Goal: Task Accomplishment & Management: Manage account settings

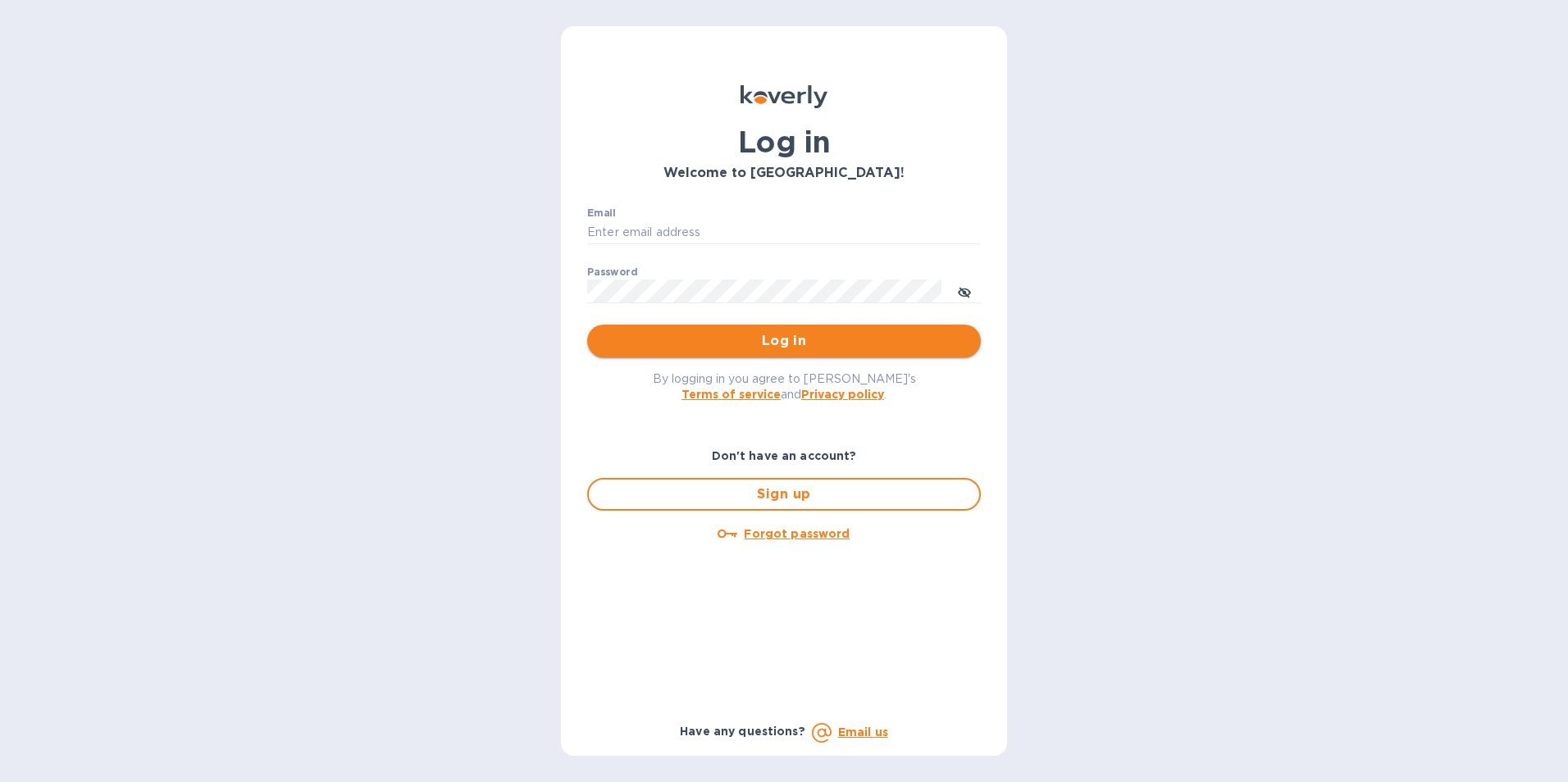
type input "cheryl@jclogistics1.com"
click at [798, 336] on span "Log in" at bounding box center [783, 341] width 367 height 19
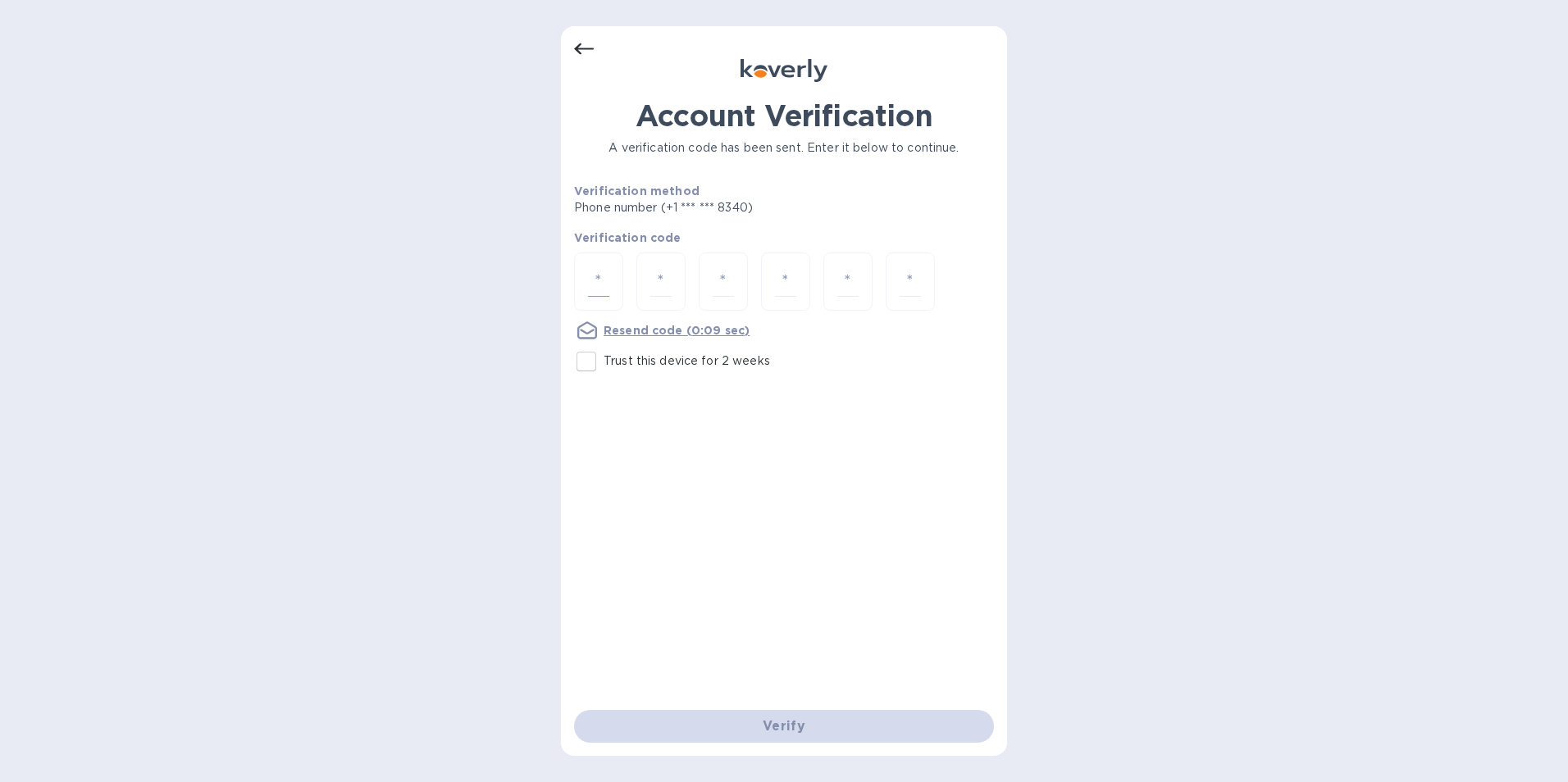
click at [603, 283] on input "number" at bounding box center [598, 282] width 21 height 31
type input "2"
type input "8"
type input "9"
type input "4"
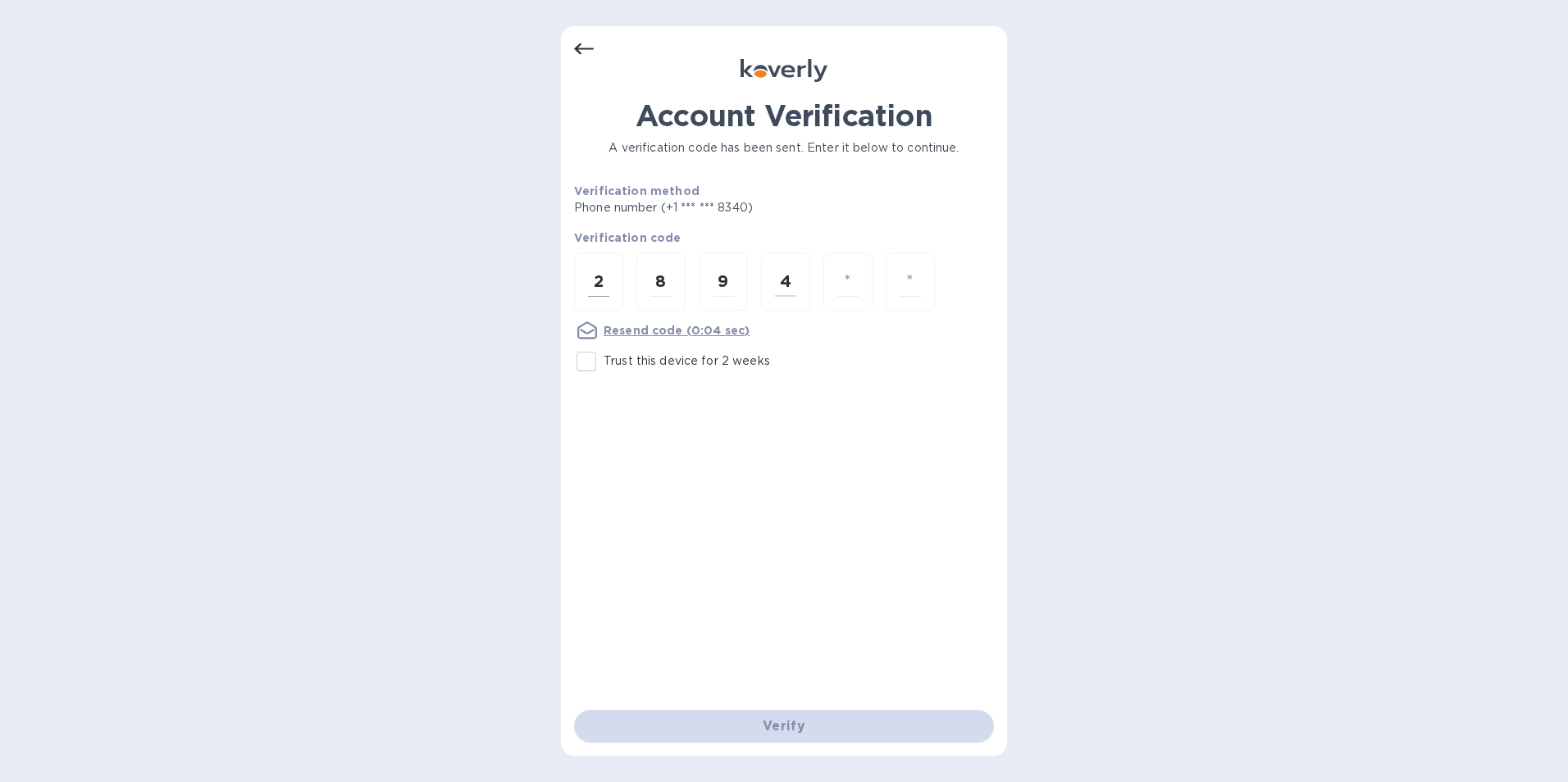
type input "4"
type input "1"
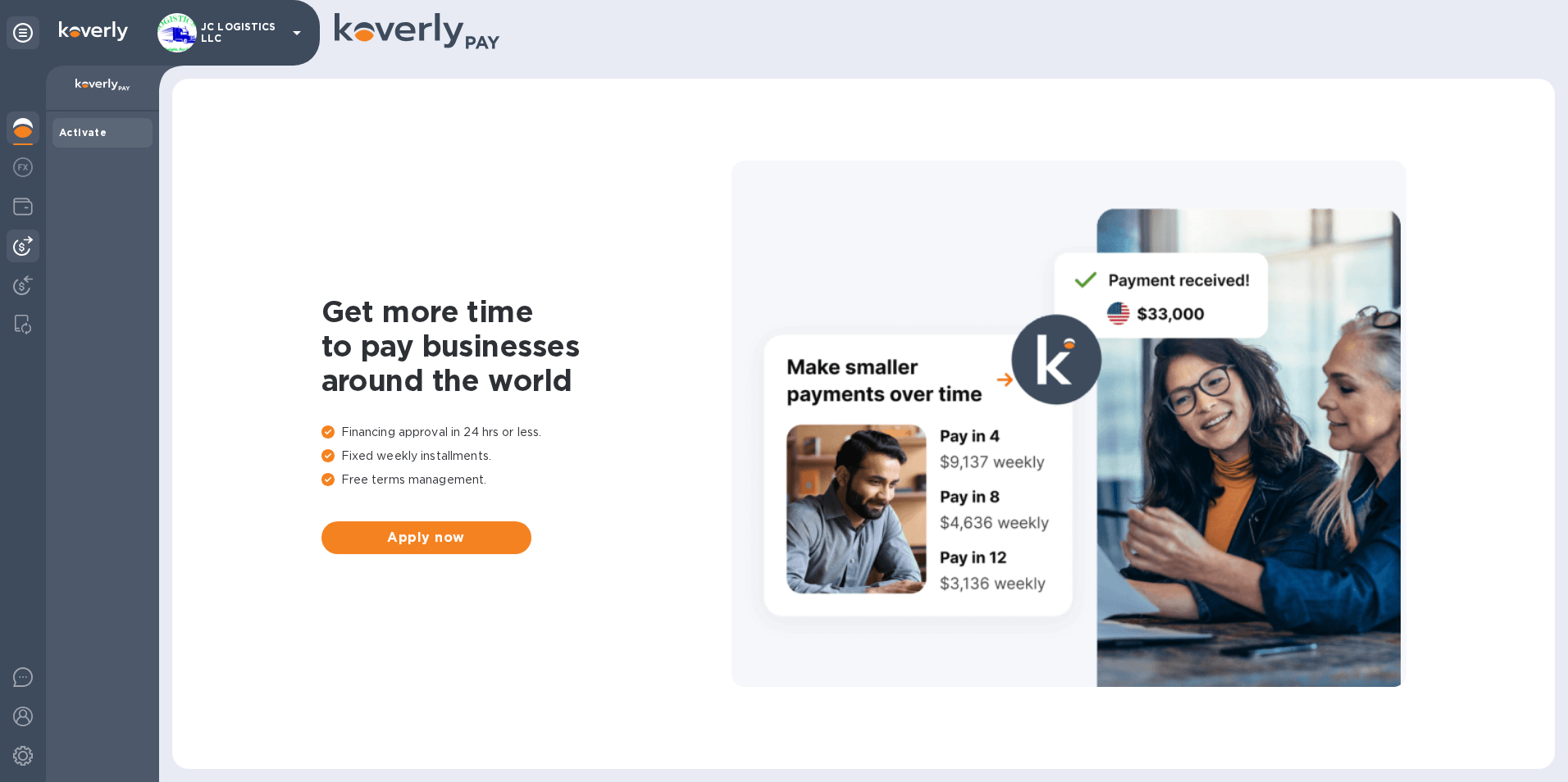
click at [19, 246] on img at bounding box center [23, 246] width 19 height 19
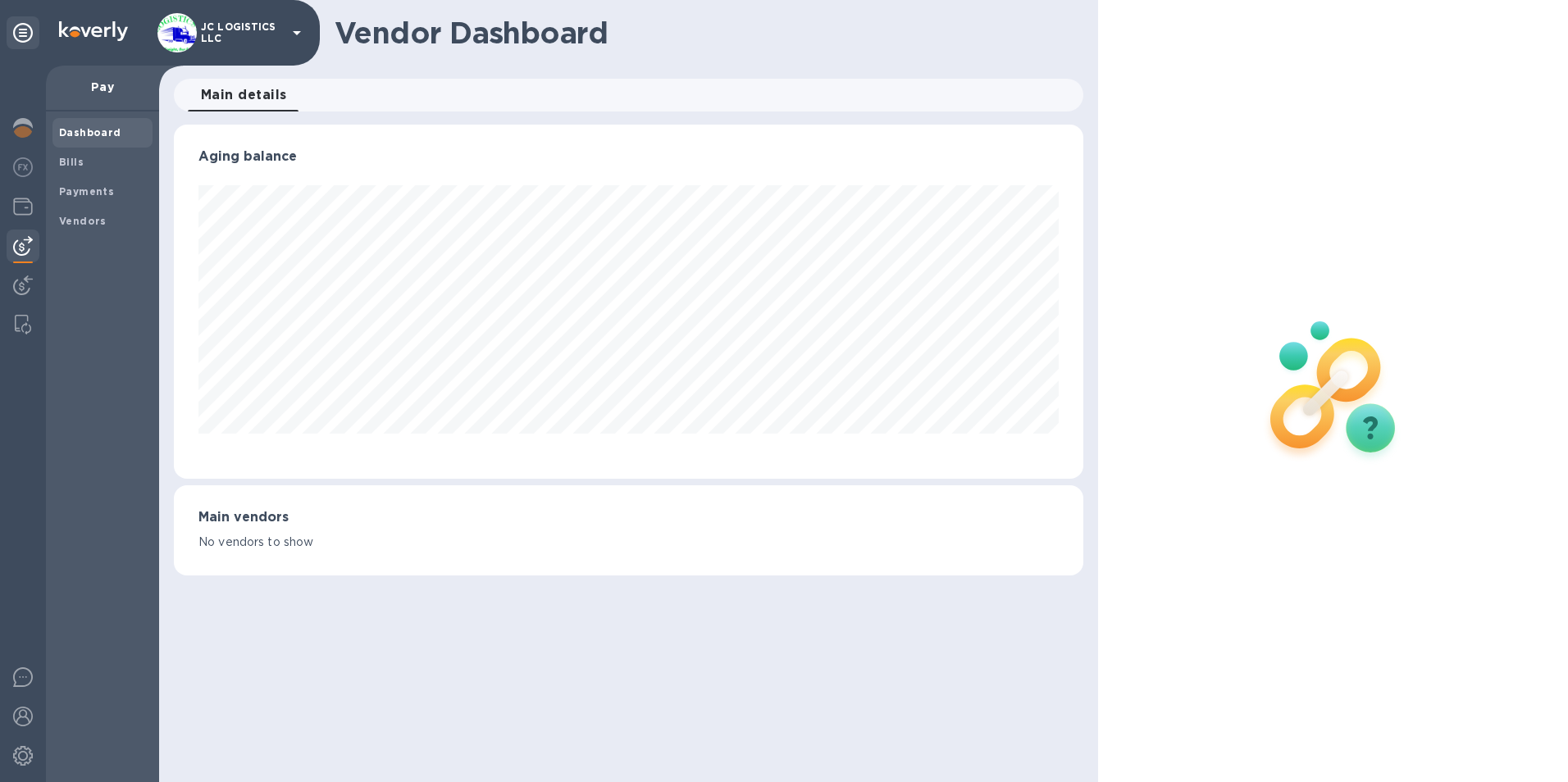
scroll to position [354, 910]
click at [83, 216] on b "Vendors" at bounding box center [82, 221] width 47 height 13
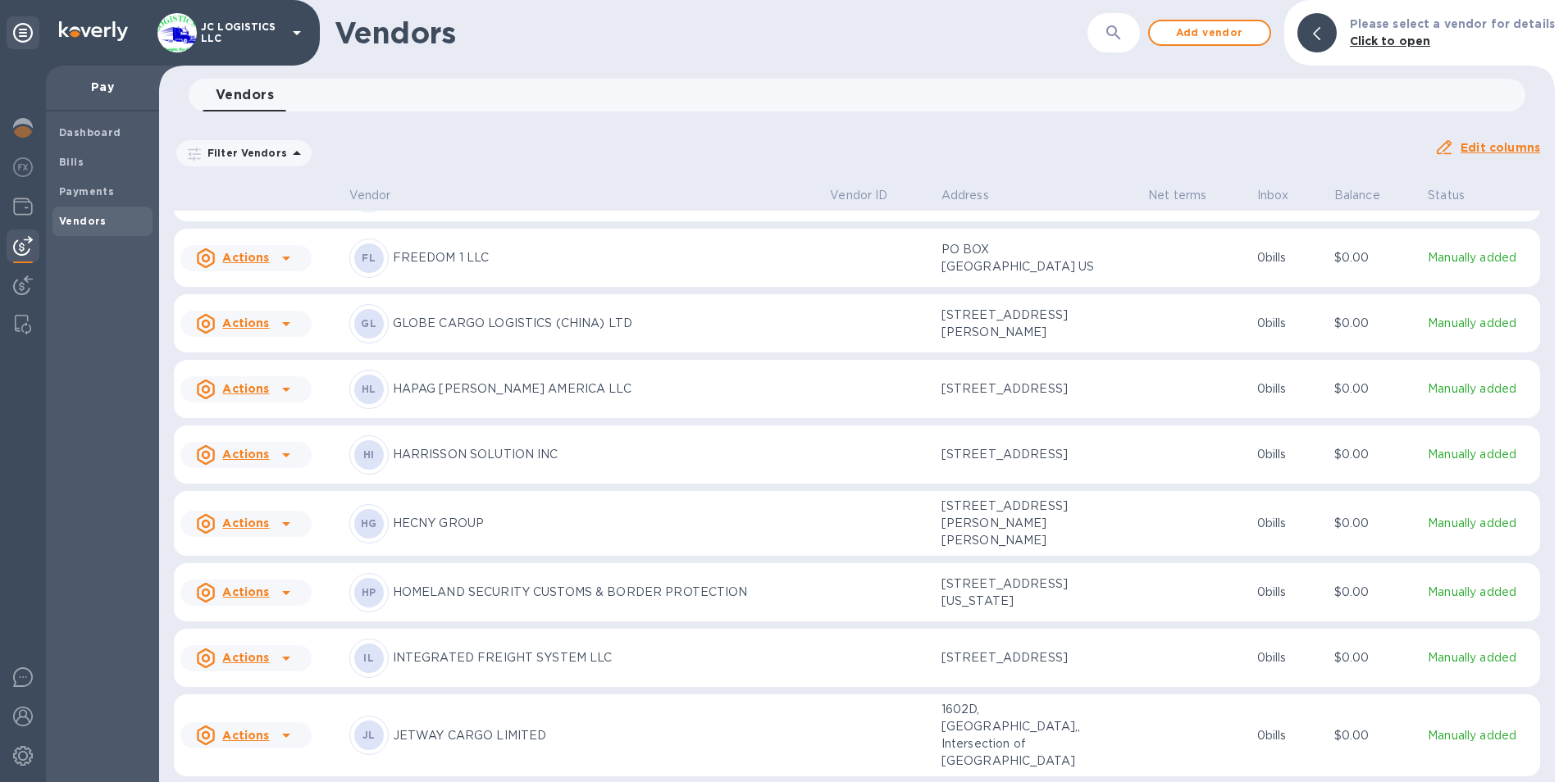
scroll to position [1053, 0]
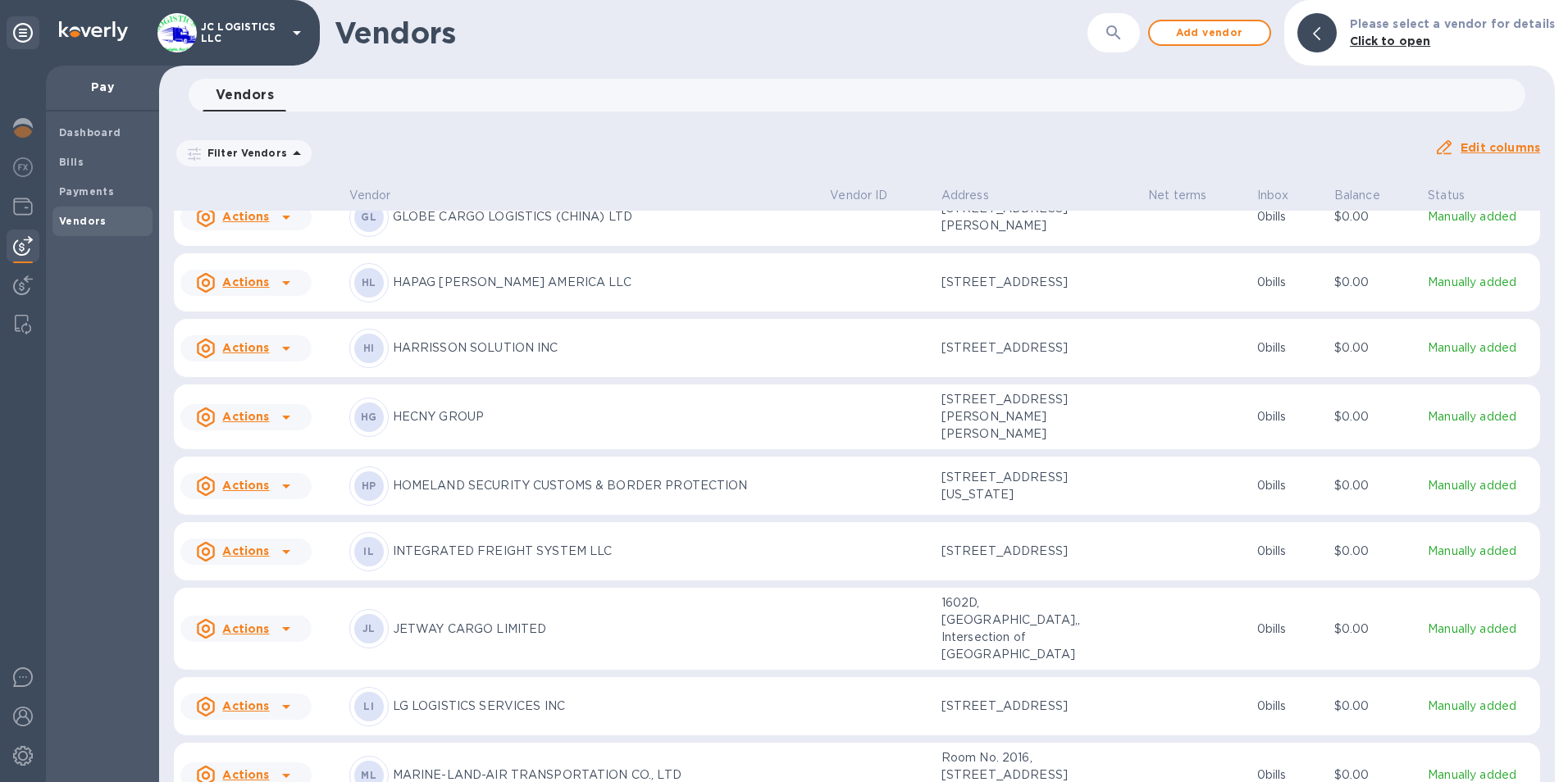
click at [286, 420] on icon at bounding box center [286, 418] width 9 height 4
click at [268, 571] on b "Add new bill" at bounding box center [264, 575] width 76 height 13
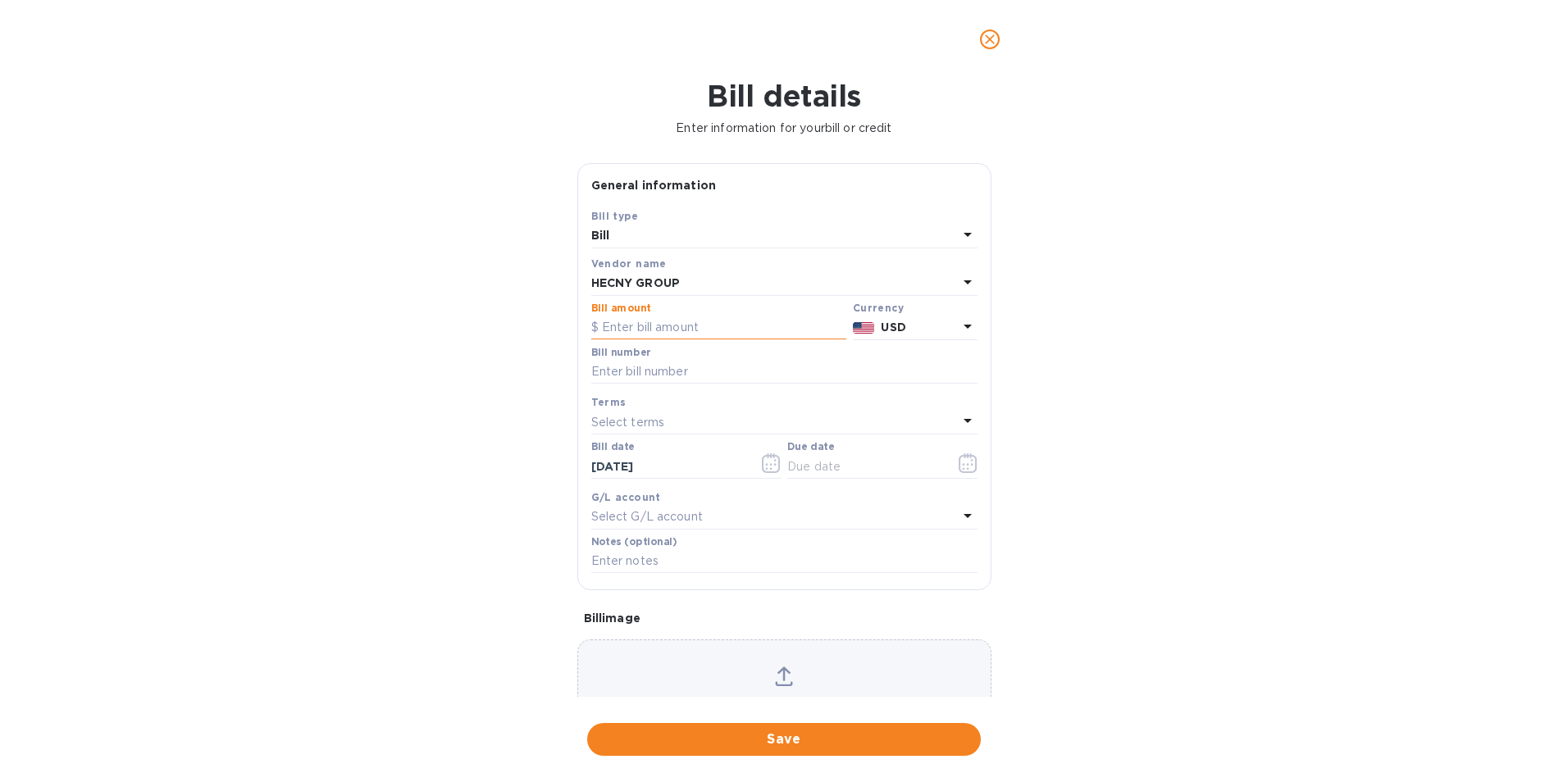
click at [604, 327] on input "text" at bounding box center [719, 328] width 255 height 25
type input "65.00"
click at [594, 371] on input "text" at bounding box center [784, 373] width 386 height 25
type input "SILAXASI25K553"
click at [962, 464] on icon "button" at bounding box center [968, 463] width 19 height 19
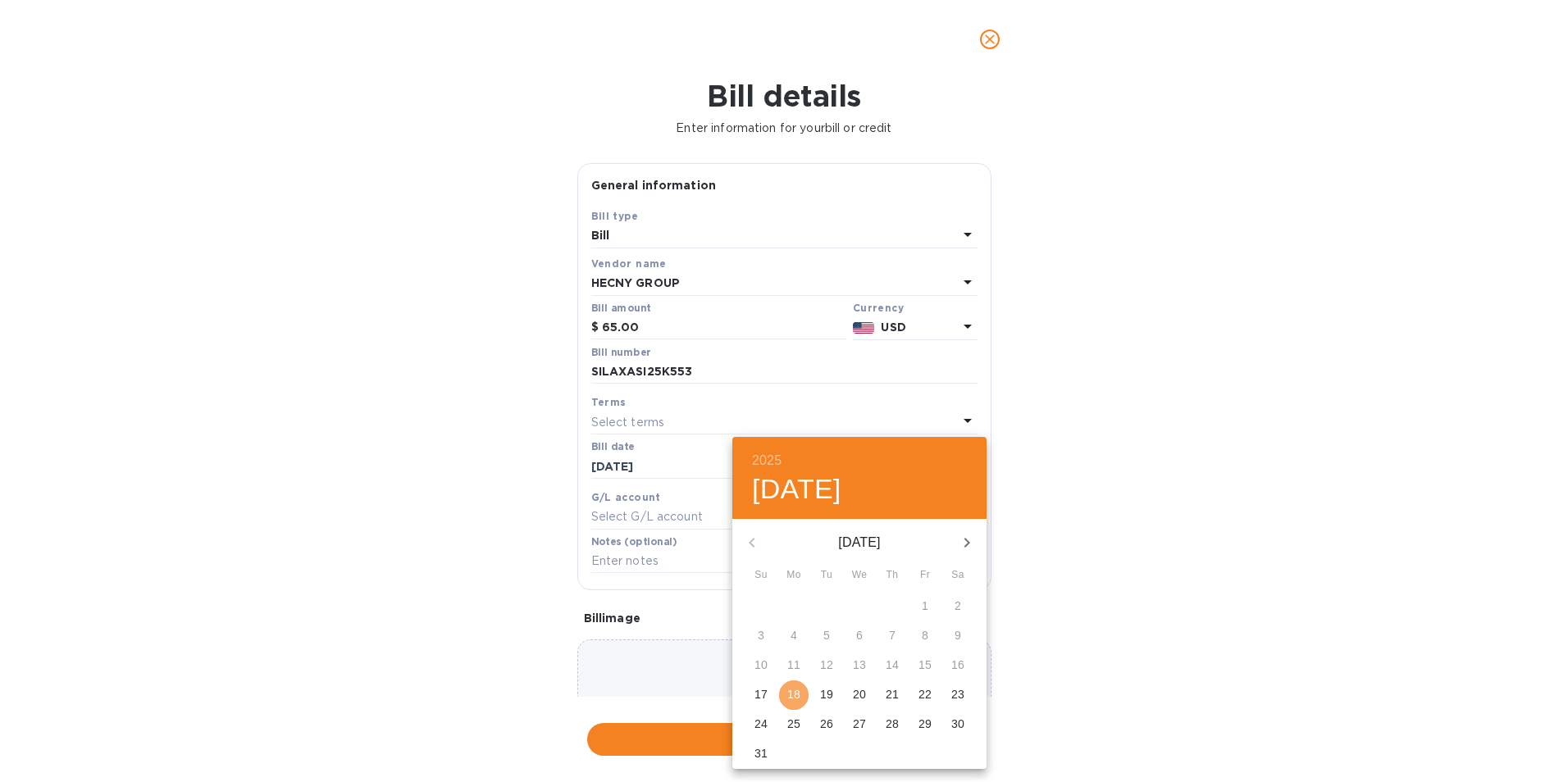
click at [790, 690] on p "18" at bounding box center [794, 694] width 13 height 16
type input "[DATE]"
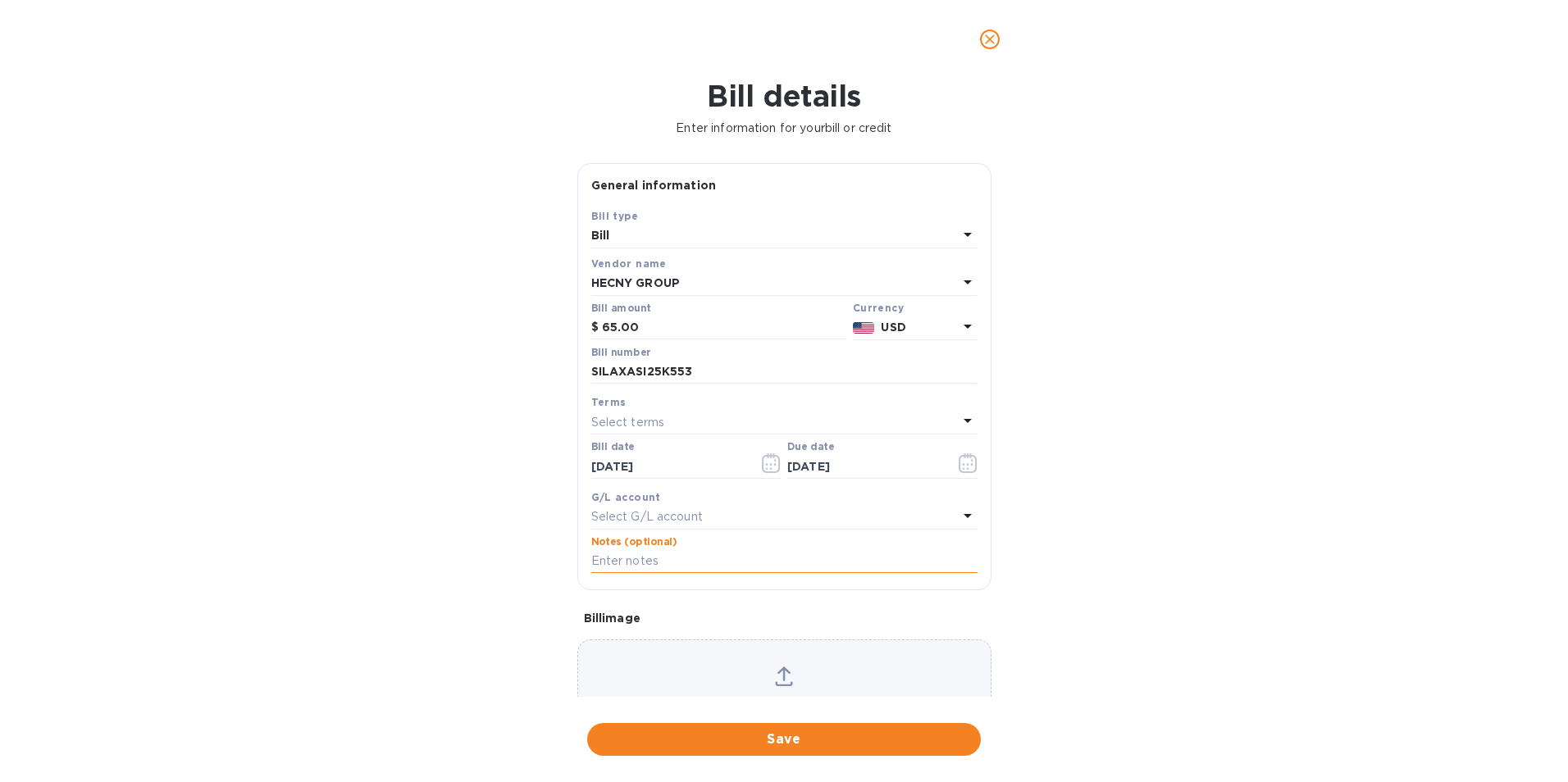
click at [591, 560] on input "text" at bounding box center [784, 561] width 386 height 25
type input "1041"
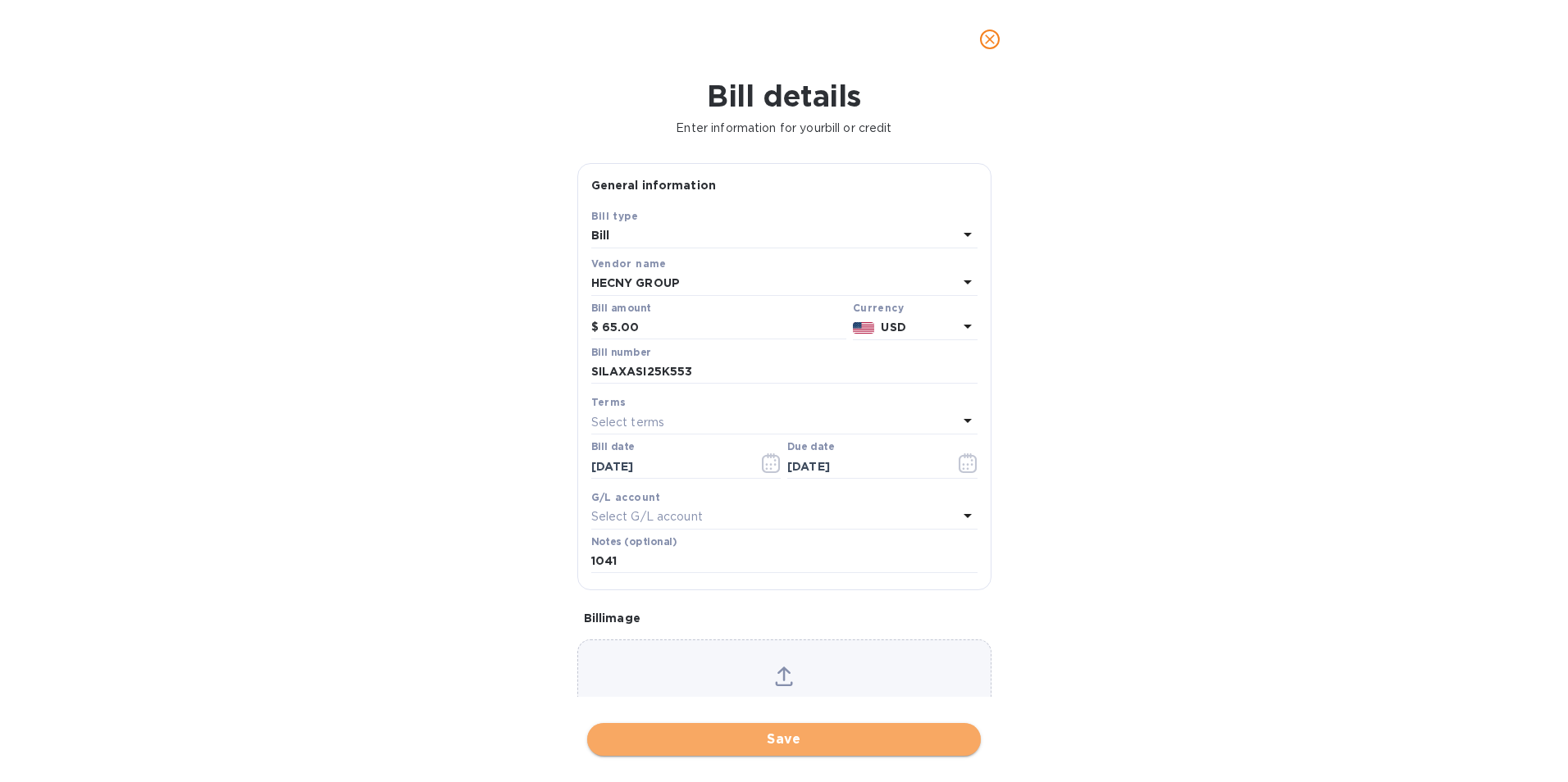
click at [774, 737] on span "Save" at bounding box center [783, 740] width 367 height 19
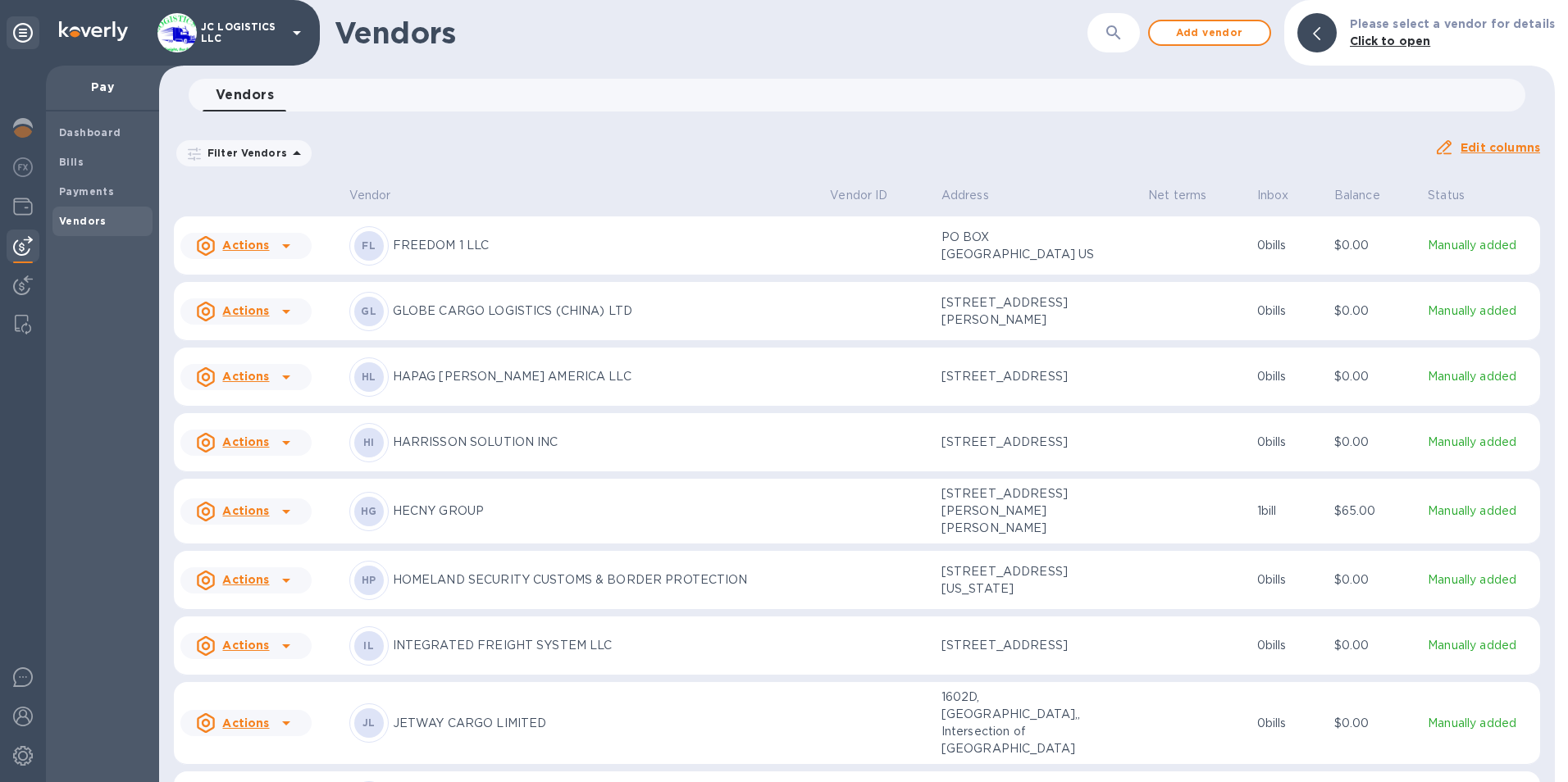
scroll to position [1269, 0]
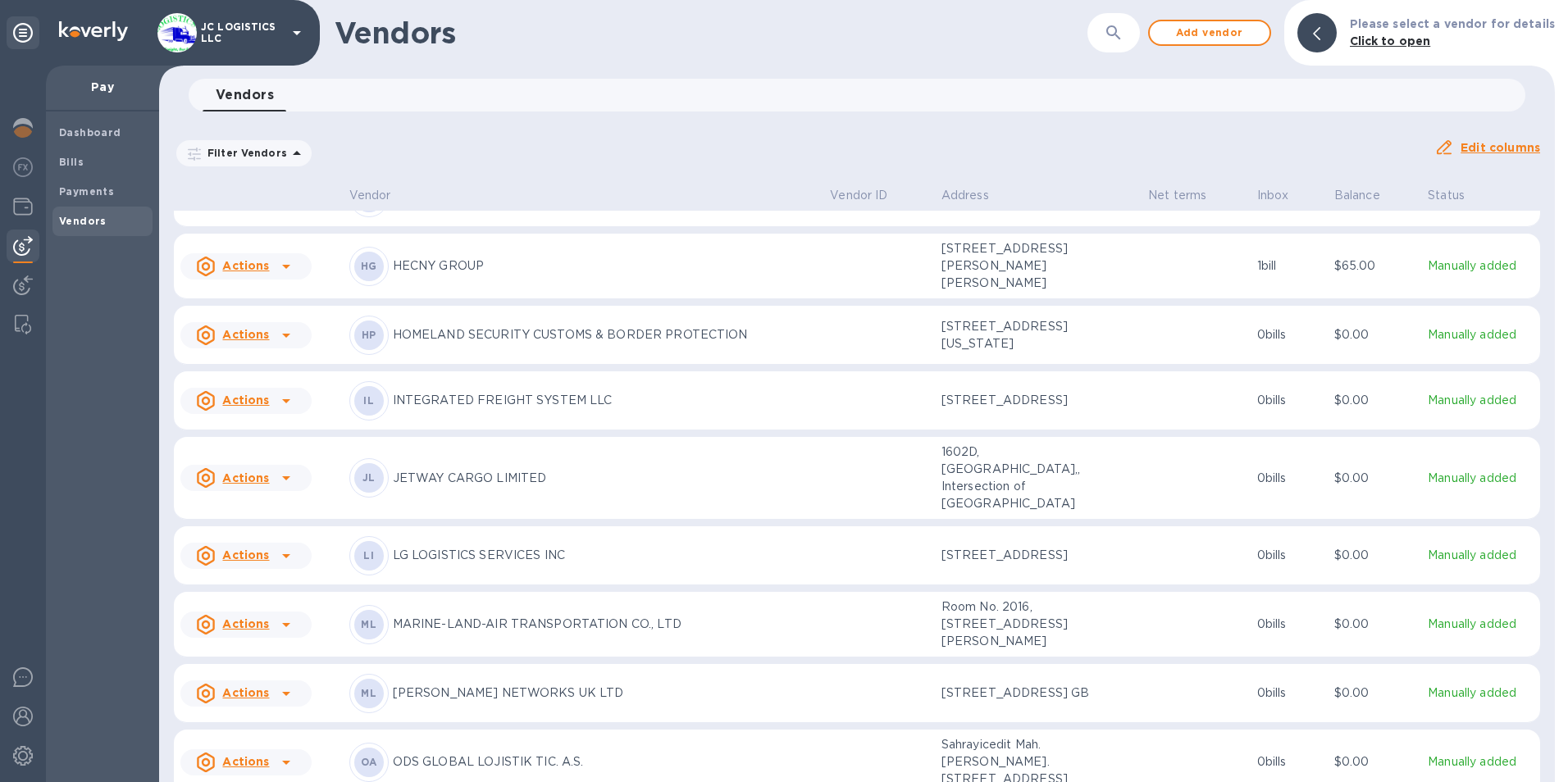
click at [248, 273] on u "Actions" at bounding box center [246, 266] width 47 height 13
click at [262, 411] on b "Add new bill" at bounding box center [264, 411] width 76 height 13
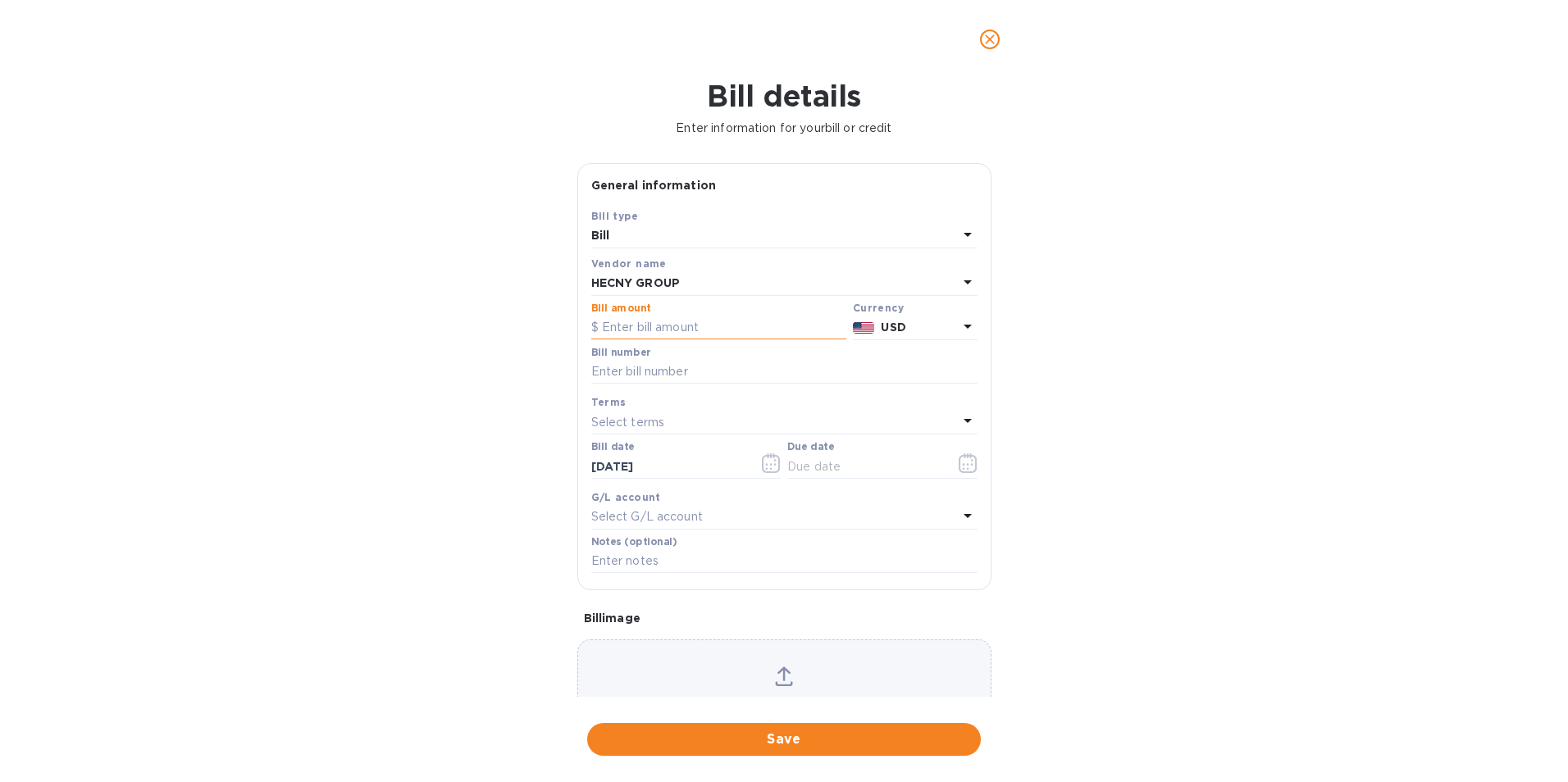
click at [600, 326] on input "text" at bounding box center [719, 328] width 255 height 25
type input "65.00"
click at [601, 368] on input "text" at bounding box center [784, 373] width 386 height 25
type input "SILAXASI25K395"
click at [962, 461] on icon "button" at bounding box center [968, 463] width 19 height 19
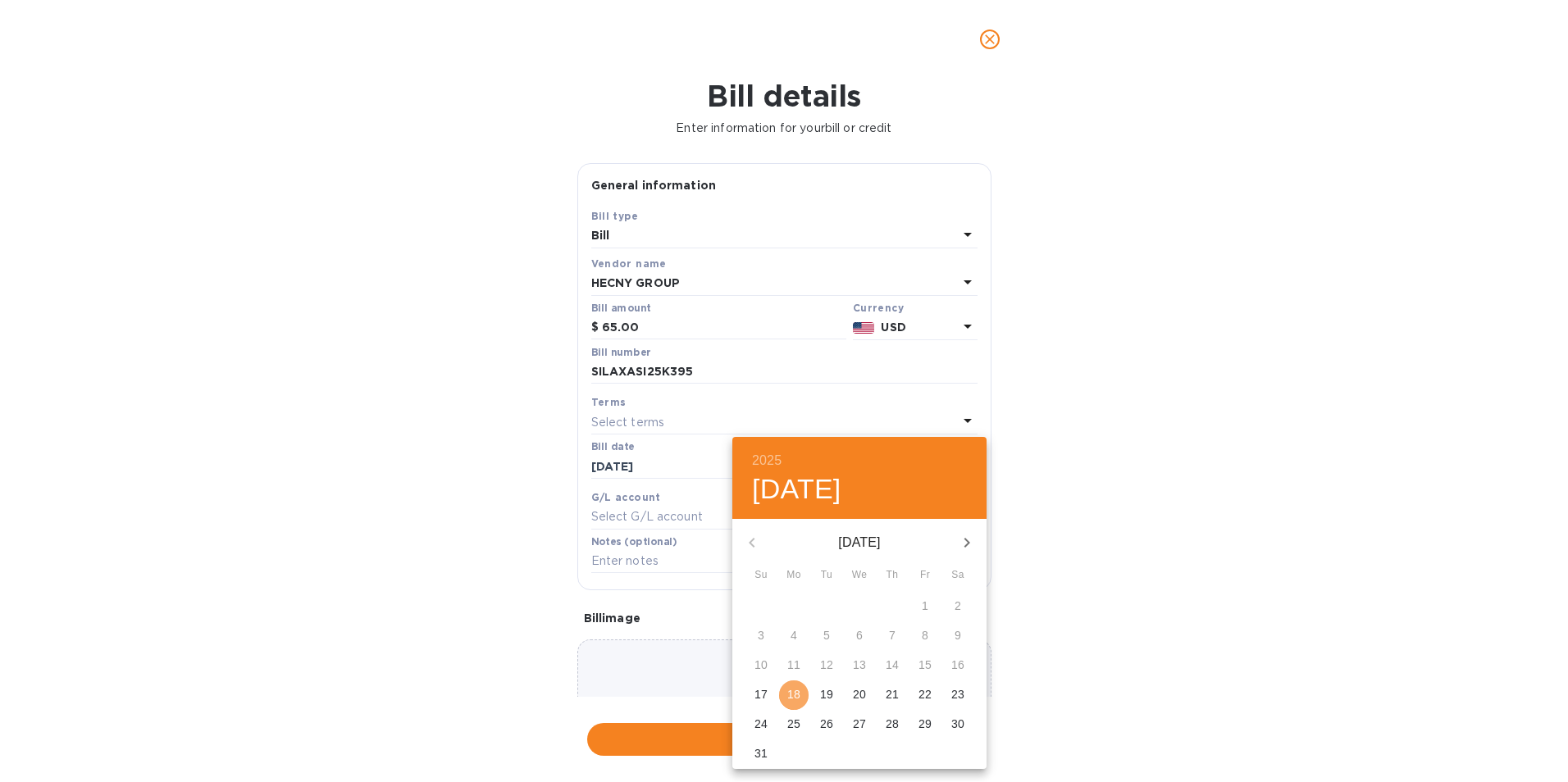
click at [794, 696] on p "18" at bounding box center [794, 694] width 13 height 16
type input "[DATE]"
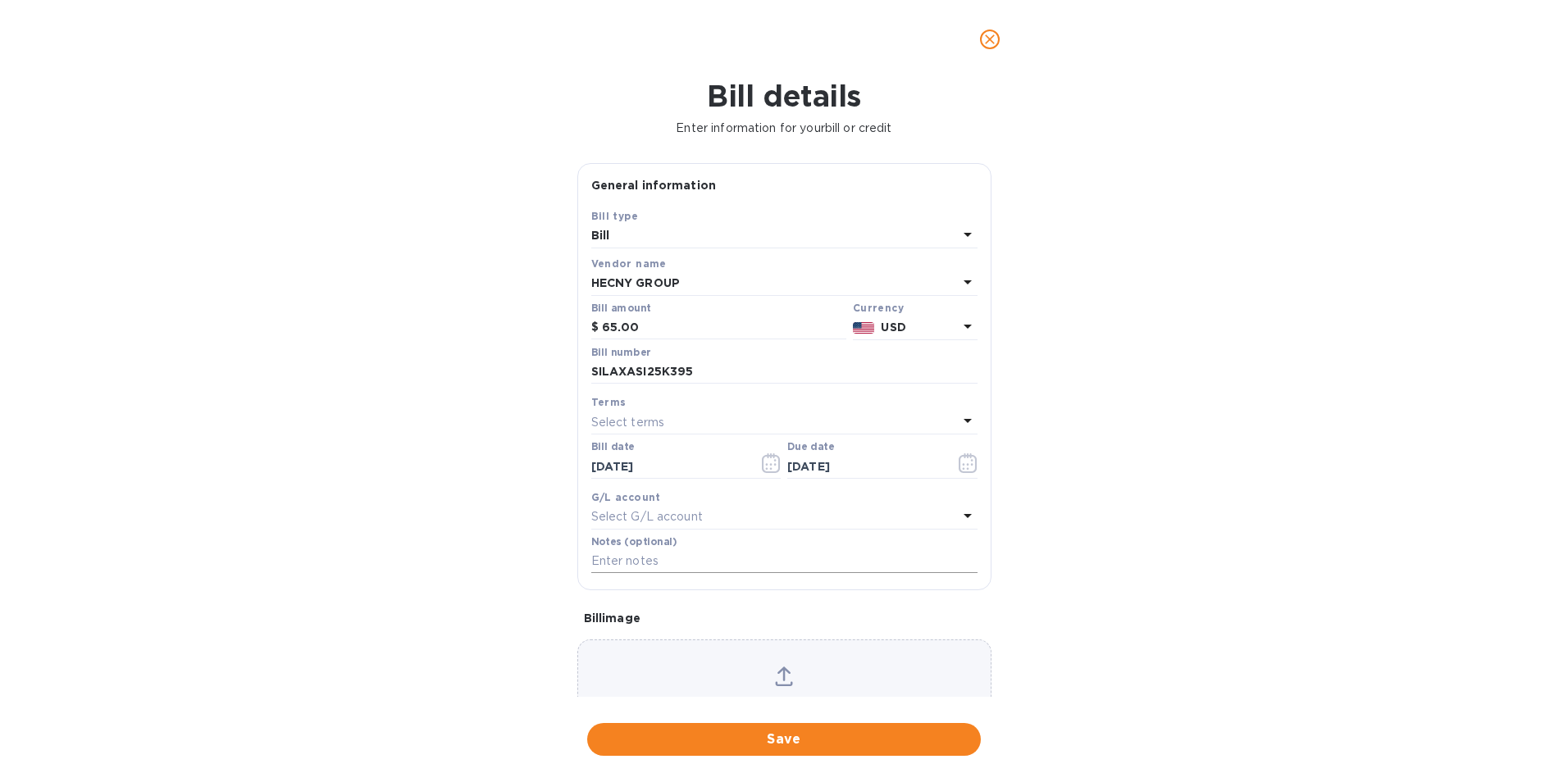
click at [597, 562] on input "text" at bounding box center [784, 561] width 386 height 25
type input "1043"
click at [784, 738] on span "Save" at bounding box center [783, 740] width 367 height 19
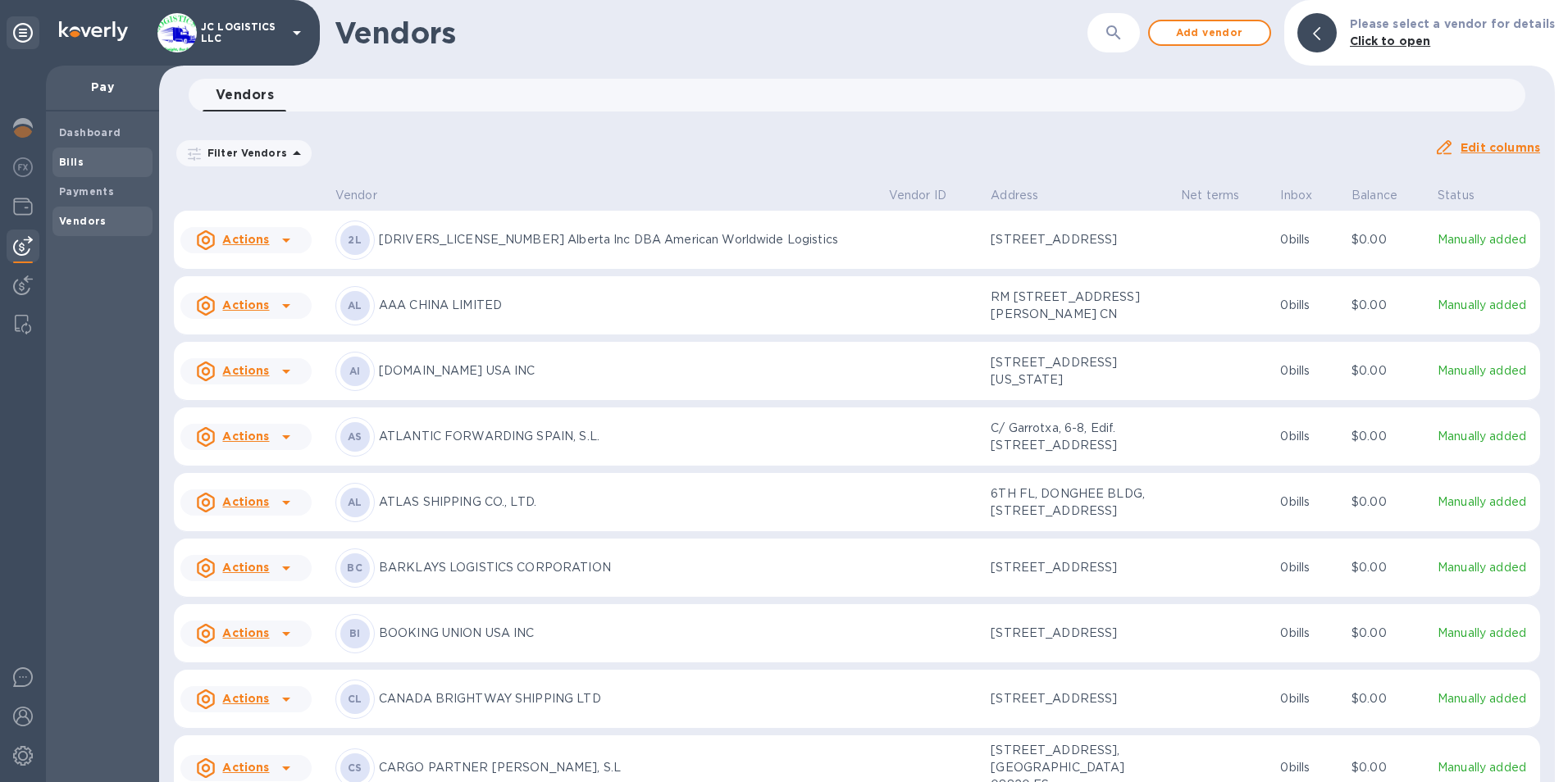
click at [69, 160] on b "Bills" at bounding box center [71, 162] width 25 height 13
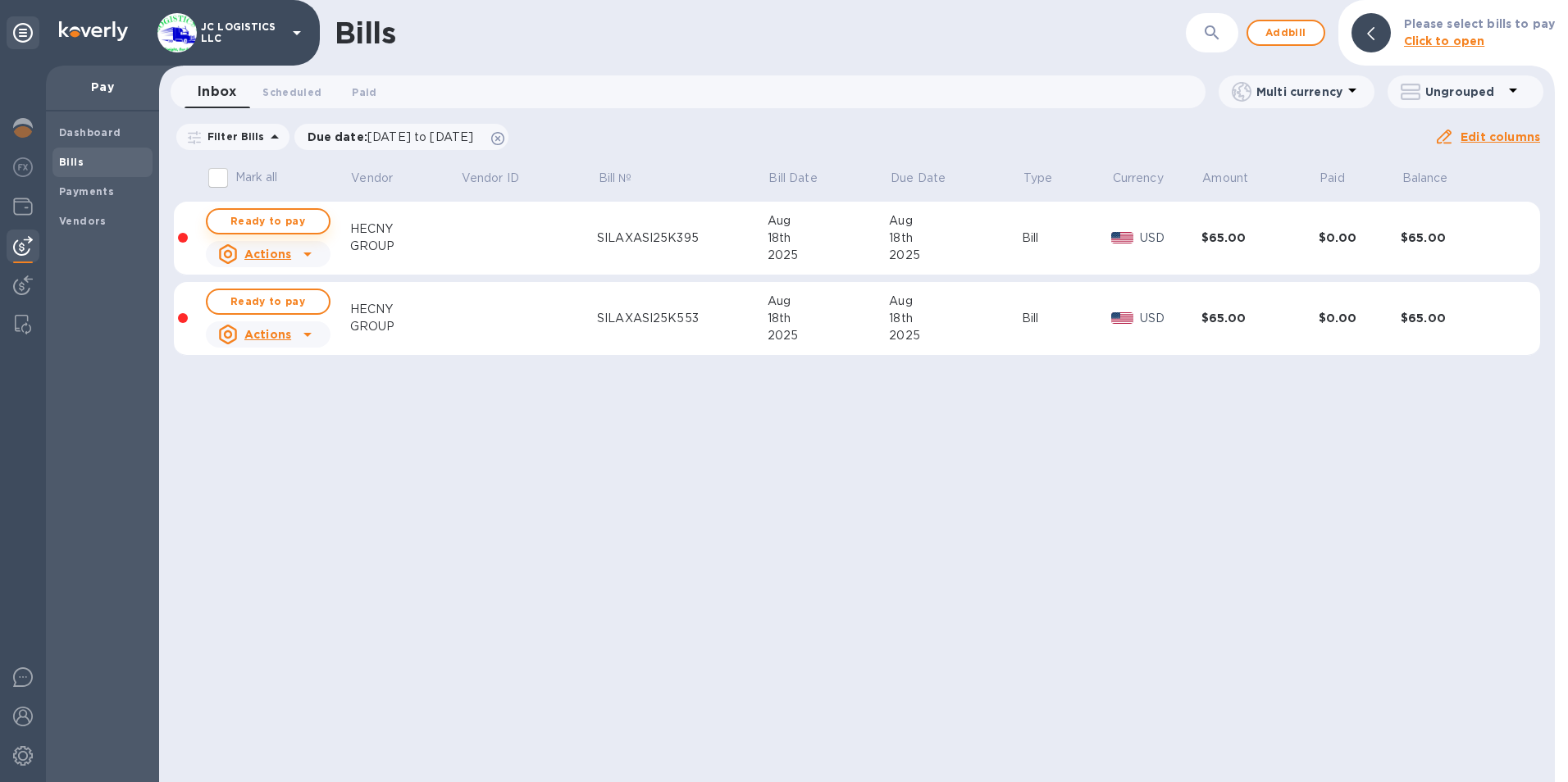
click at [303, 219] on span "Ready to pay" at bounding box center [268, 222] width 95 height 19
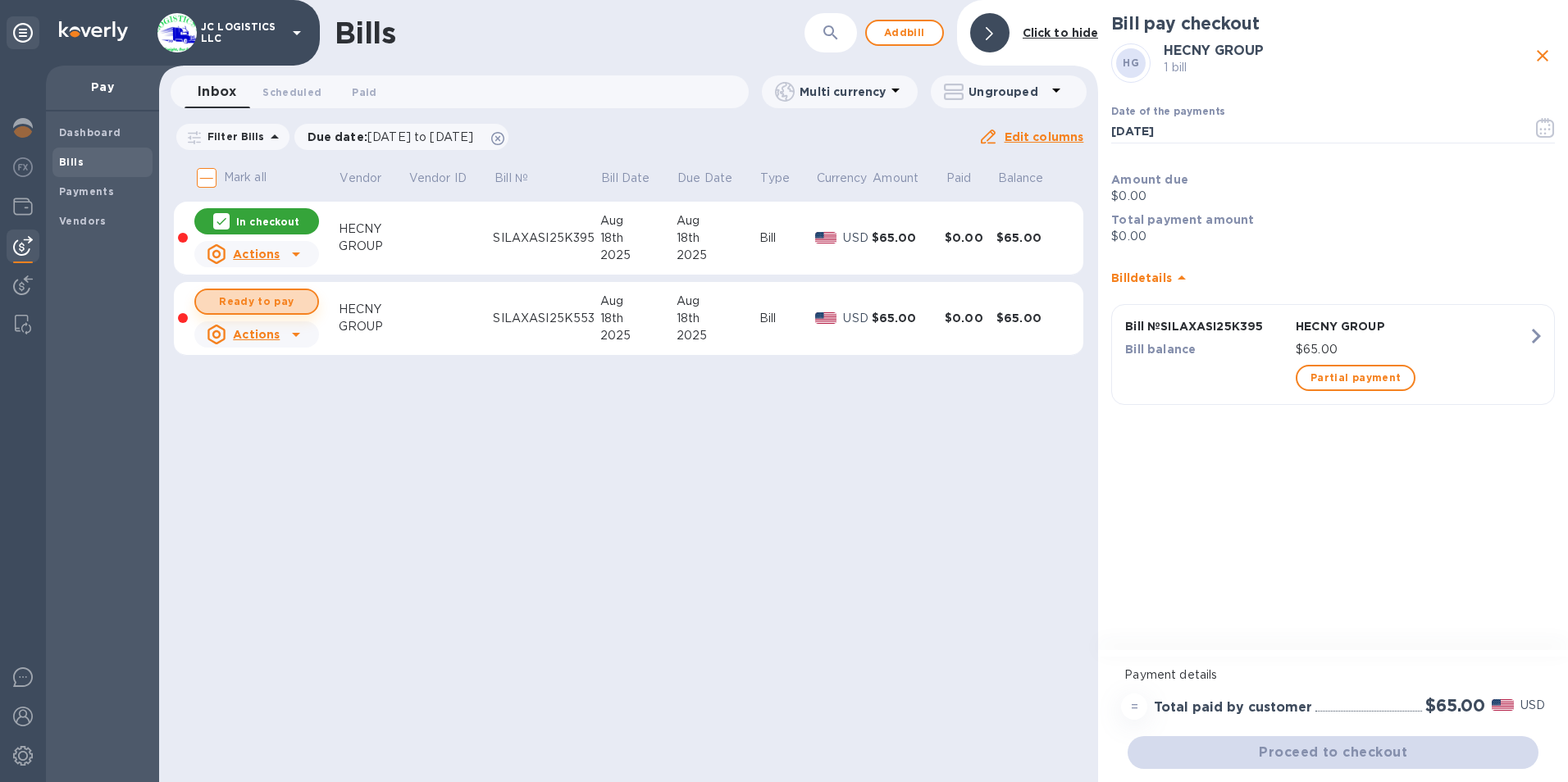
click at [270, 298] on span "Ready to pay" at bounding box center [256, 301] width 95 height 19
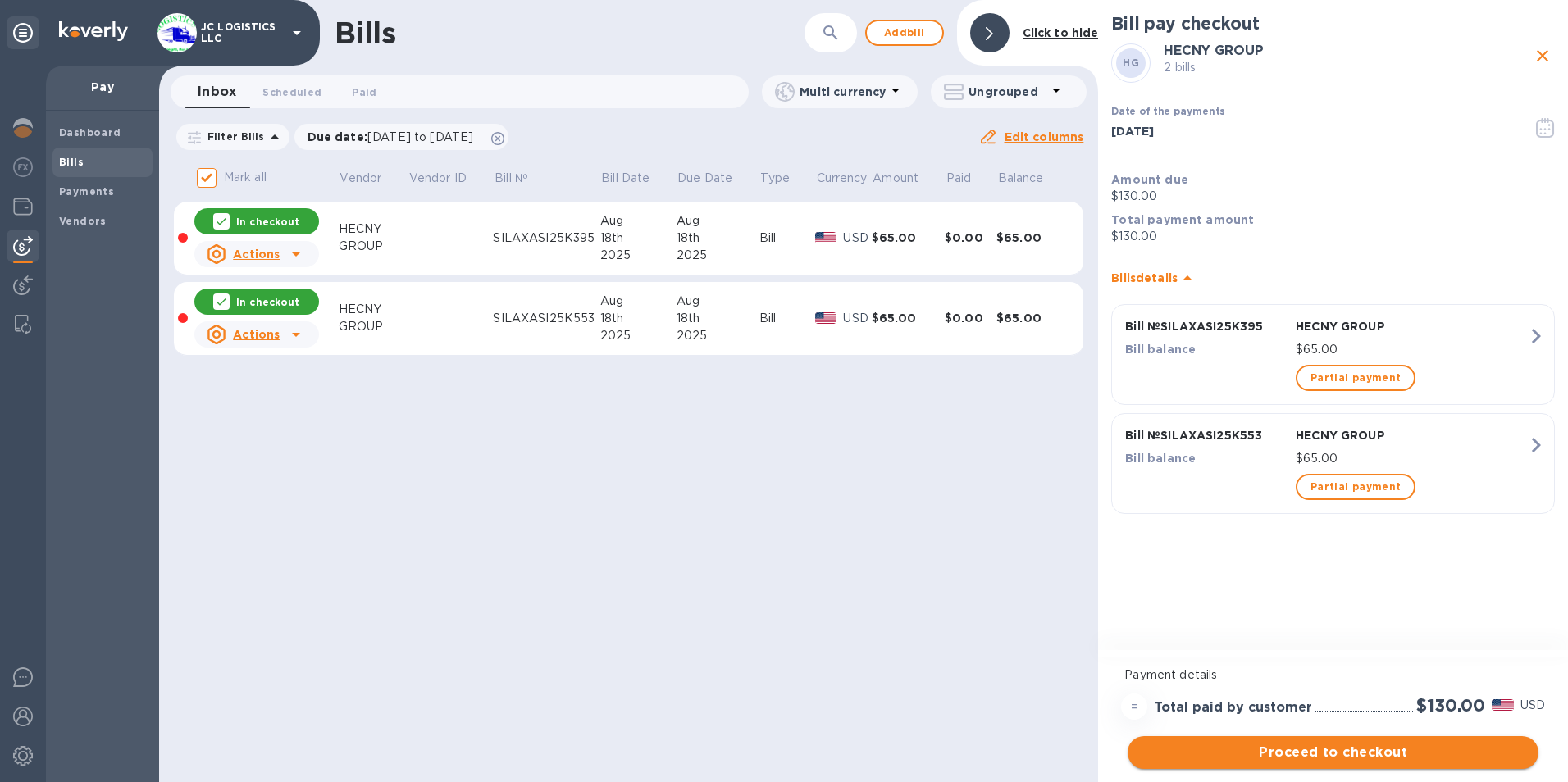
click at [1296, 745] on span "Proceed to checkout" at bounding box center [1332, 752] width 384 height 19
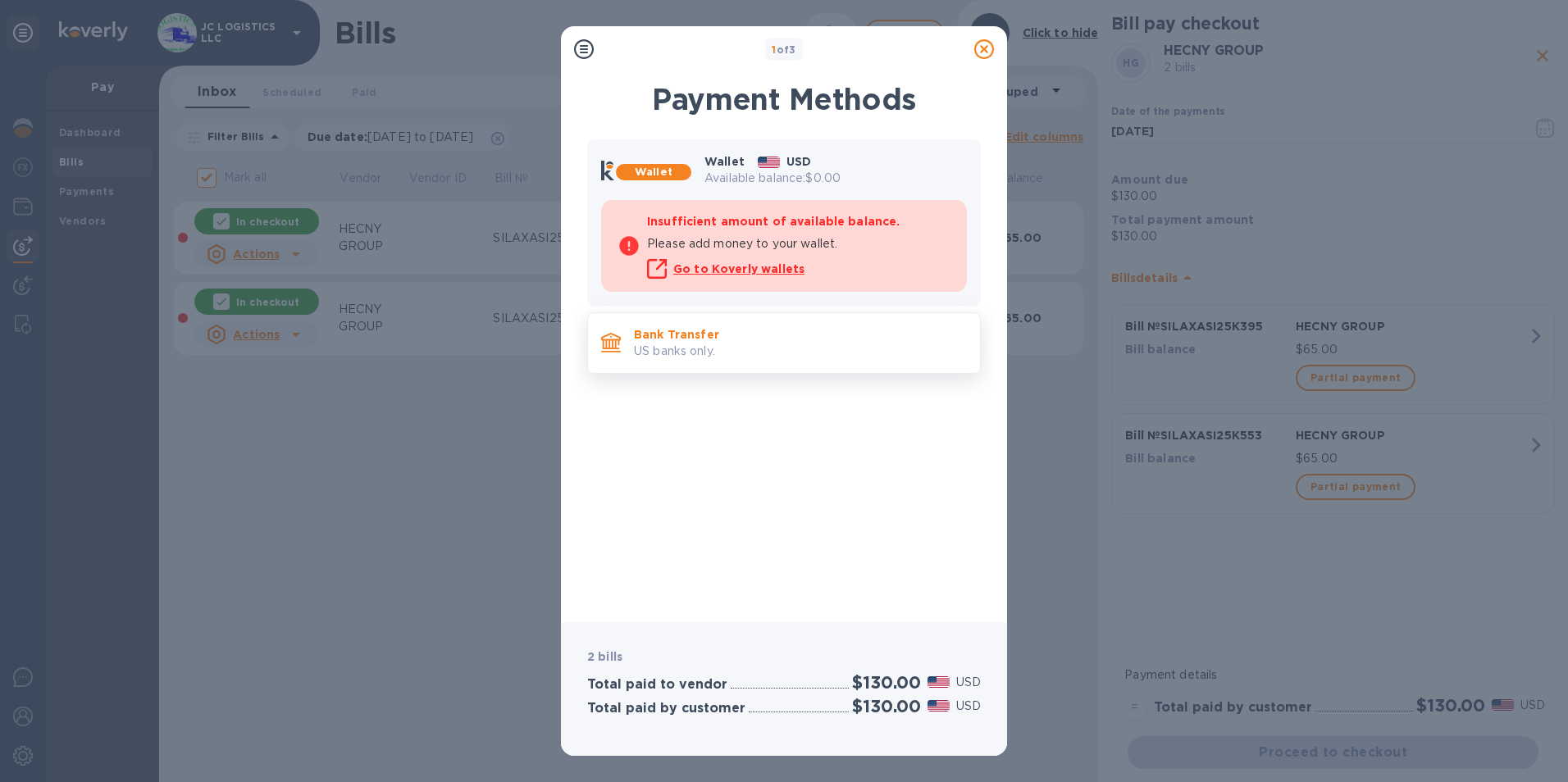
click at [693, 335] on p "Bank Transfer" at bounding box center [800, 334] width 333 height 16
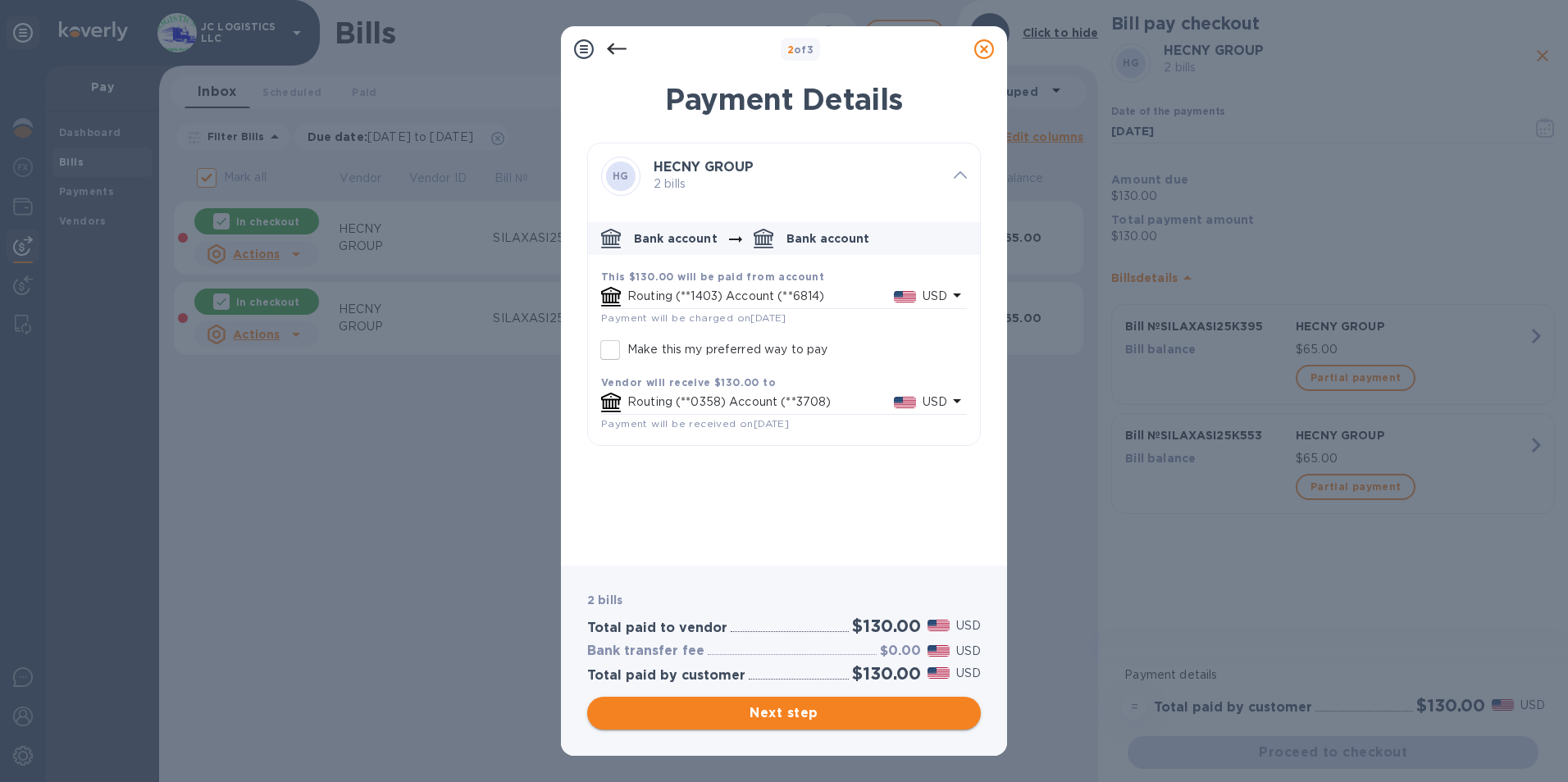
click at [797, 709] on span "Next step" at bounding box center [783, 713] width 367 height 19
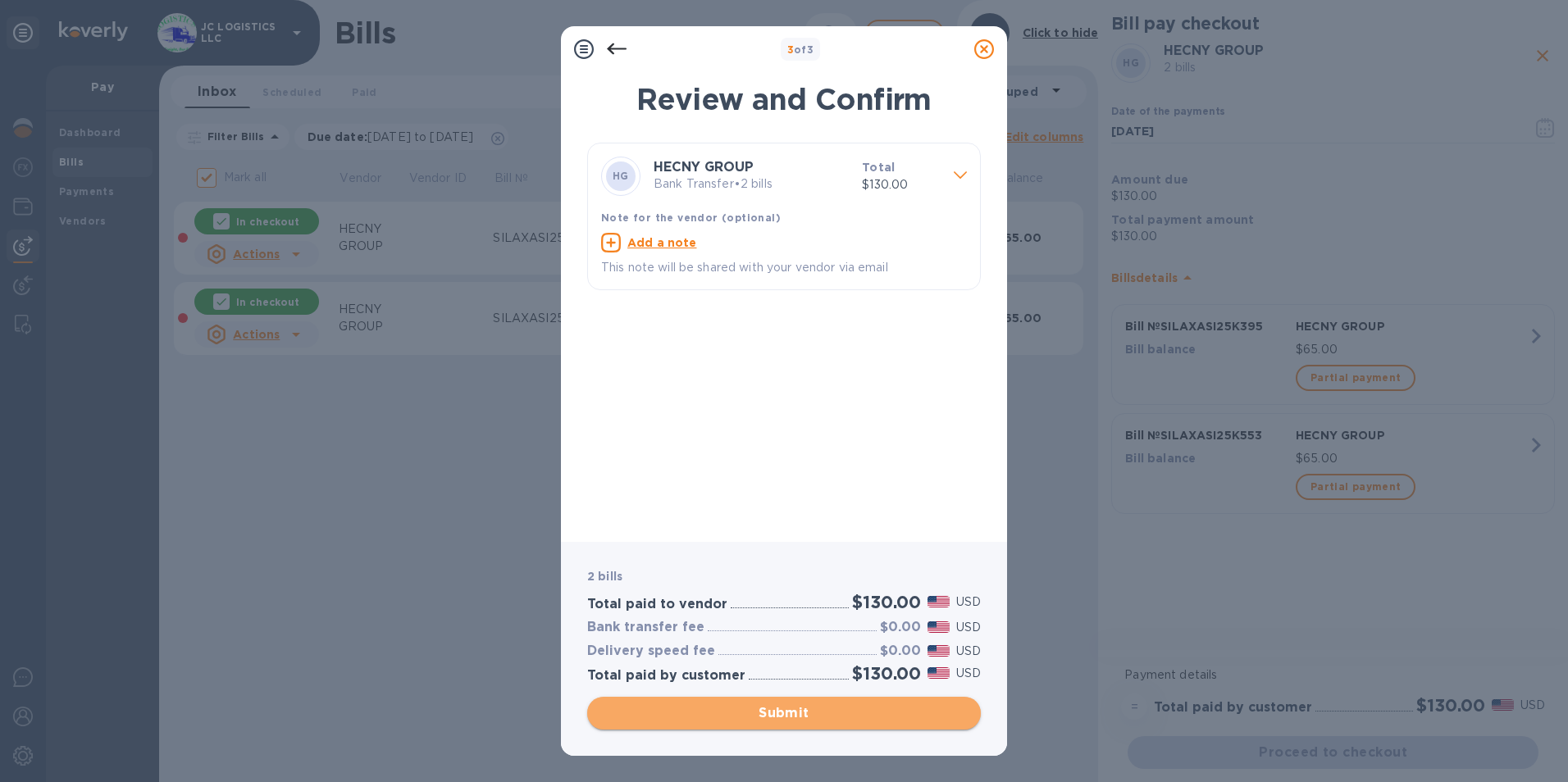
click at [794, 713] on span "Submit" at bounding box center [783, 713] width 367 height 19
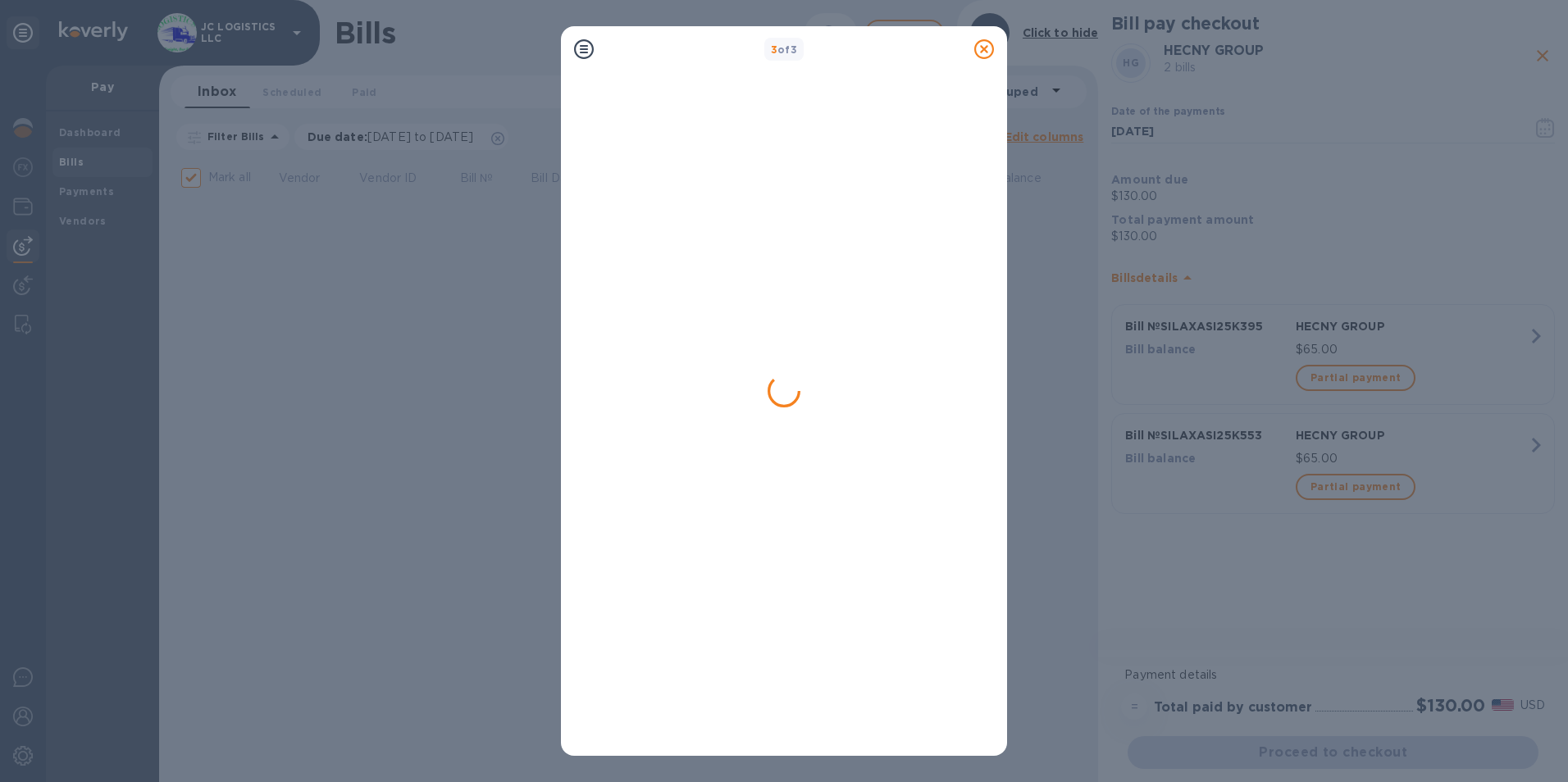
checkbox input "false"
